Goal: Information Seeking & Learning: Learn about a topic

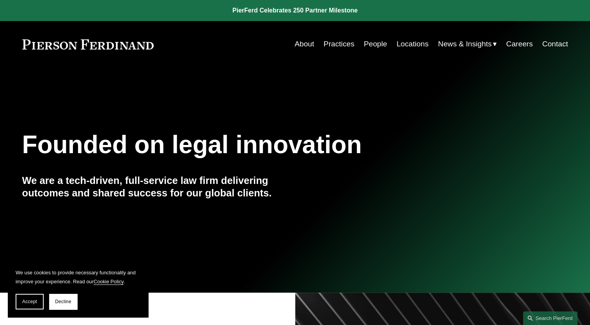
click at [371, 44] on link "People" at bounding box center [375, 44] width 23 height 15
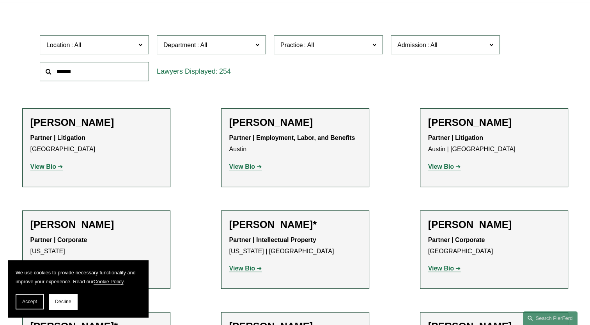
scroll to position [195, 0]
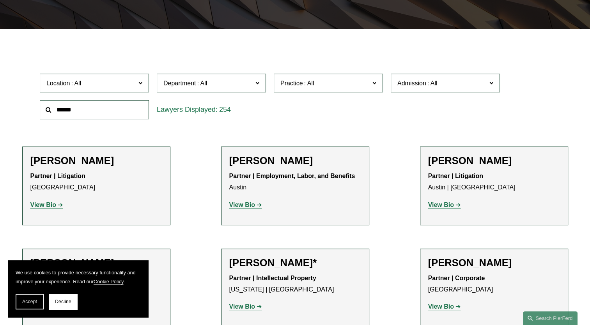
click at [87, 105] on input "text" at bounding box center [94, 109] width 109 height 19
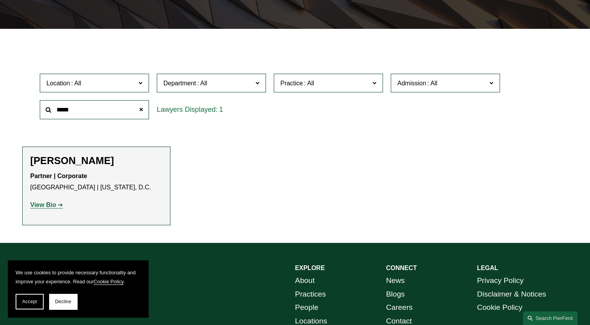
click at [53, 202] on strong "View Bio" at bounding box center [43, 204] width 26 height 7
drag, startPoint x: 83, startPoint y: 104, endPoint x: -7, endPoint y: 97, distance: 89.9
click at [0, 97] on html "We use cookies to provide necessary functionality and improve your experience. …" at bounding box center [295, 108] width 590 height 606
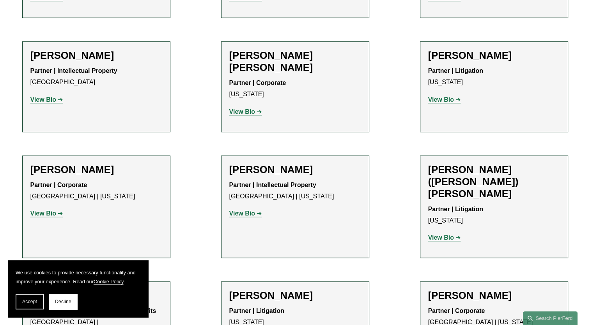
scroll to position [779, 0]
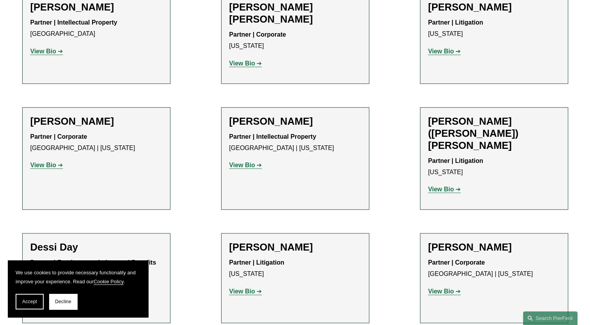
click at [247, 60] on strong "View Bio" at bounding box center [242, 63] width 26 height 7
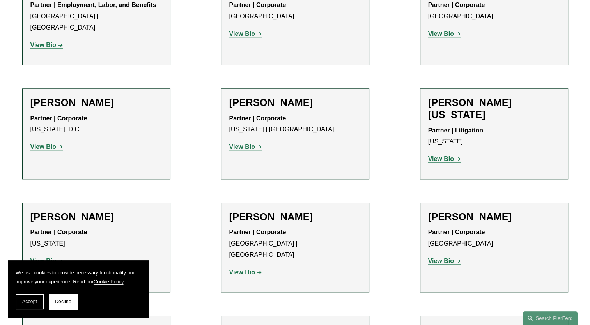
scroll to position [3624, 0]
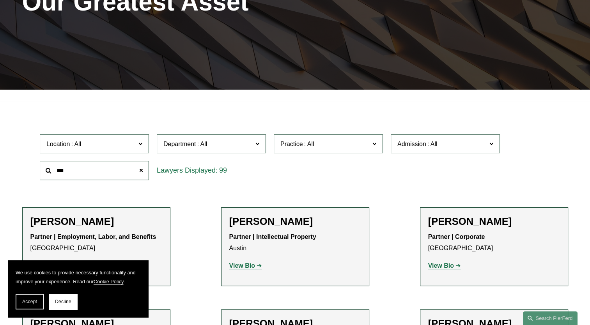
scroll to position [156, 0]
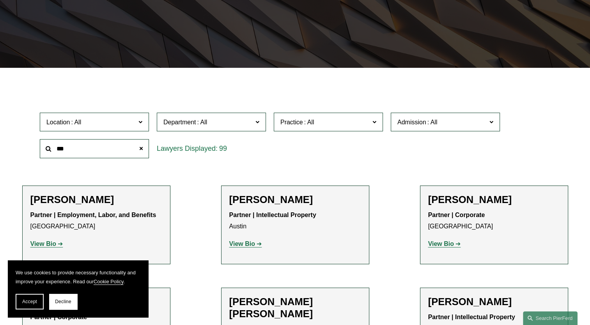
drag, startPoint x: 71, startPoint y: 149, endPoint x: 0, endPoint y: 141, distance: 71.7
type input "*******"
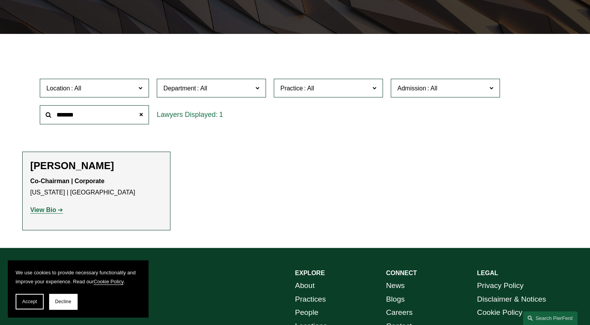
scroll to position [234, 0]
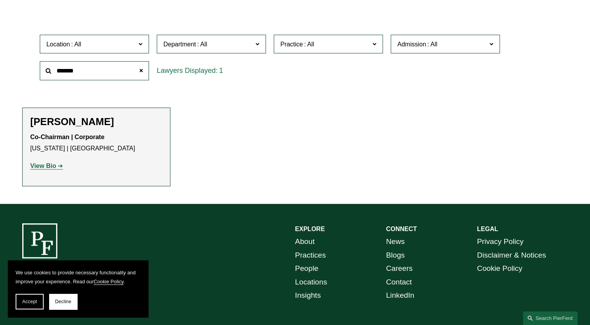
click at [44, 167] on strong "View Bio" at bounding box center [43, 165] width 26 height 7
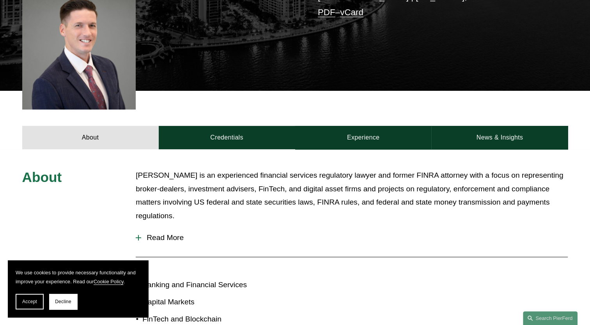
scroll to position [234, 0]
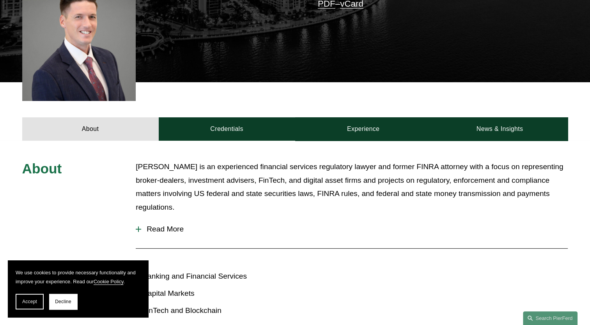
click at [177, 225] on span "Read More" at bounding box center [354, 229] width 426 height 9
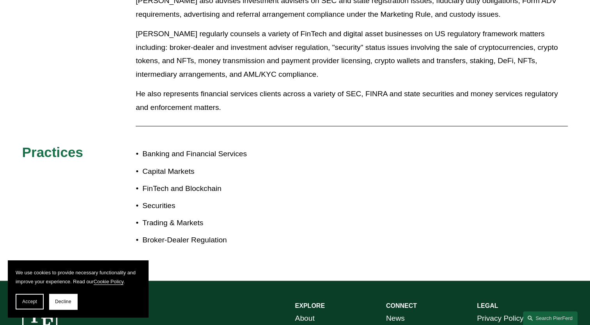
scroll to position [779, 0]
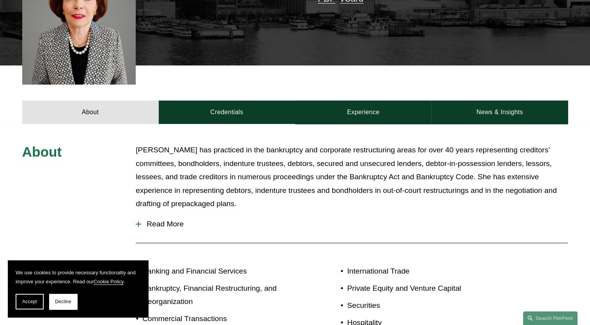
scroll to position [312, 0]
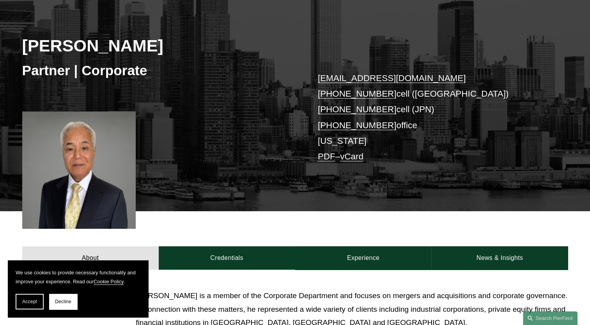
scroll to position [117, 0]
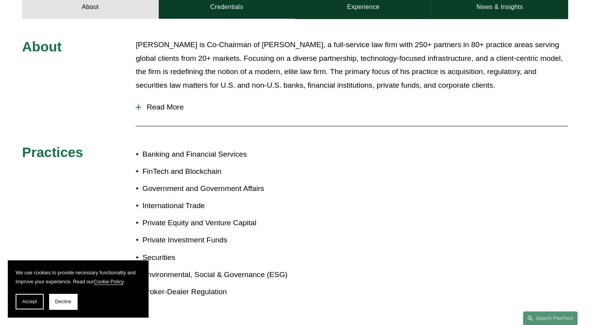
scroll to position [312, 0]
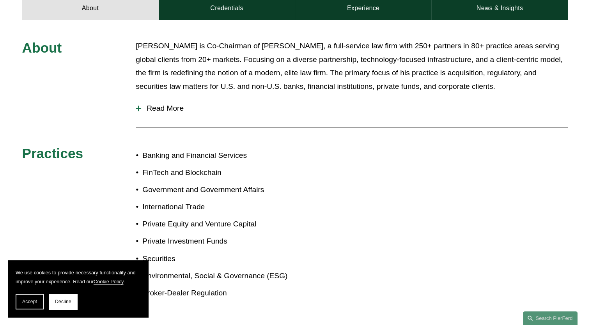
click at [172, 98] on button "Read More" at bounding box center [352, 108] width 432 height 20
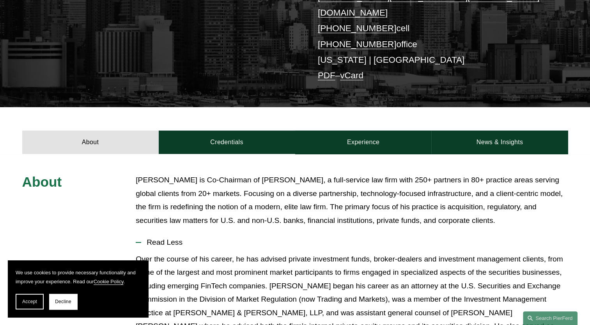
scroll to position [156, 0]
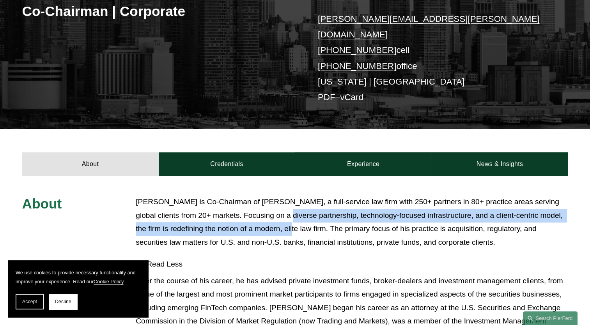
drag, startPoint x: 273, startPoint y: 198, endPoint x: 276, endPoint y: 221, distance: 23.2
click at [276, 221] on p "Michael Pierson is Co-Chairman of Pierson Ferdinand, a full-service law firm wi…" at bounding box center [352, 222] width 432 height 54
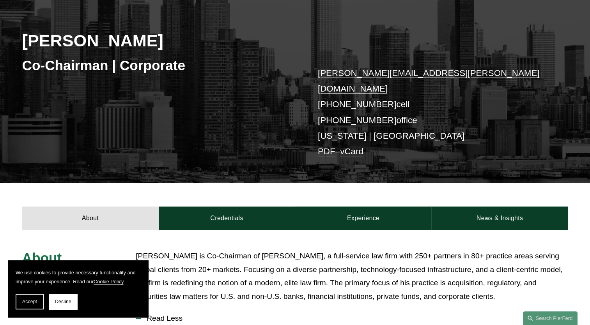
scroll to position [234, 0]
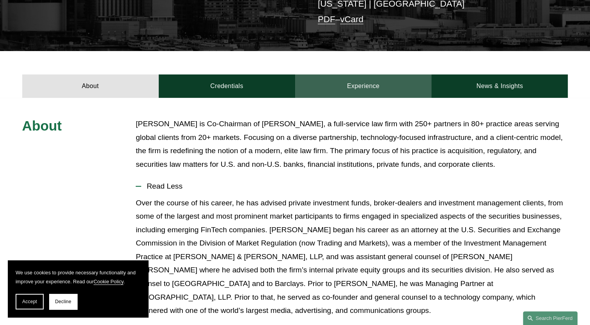
click at [365, 74] on link "Experience" at bounding box center [363, 85] width 136 height 23
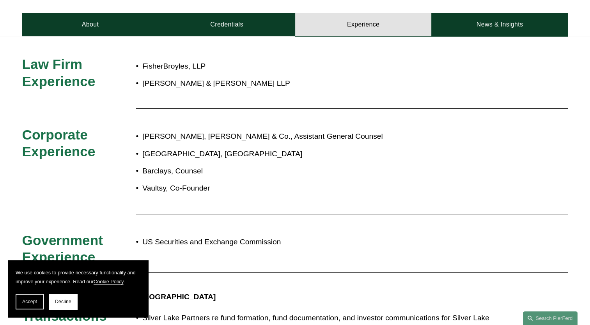
scroll to position [312, 0]
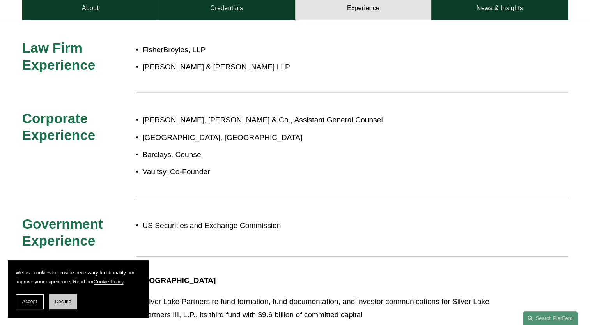
click at [60, 302] on span "Decline" at bounding box center [63, 301] width 16 height 5
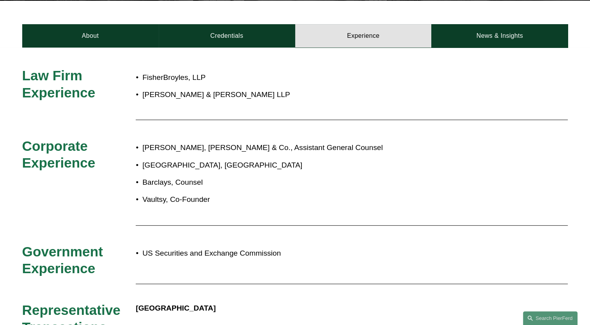
scroll to position [273, 0]
